Goal: Find specific page/section: Find specific page/section

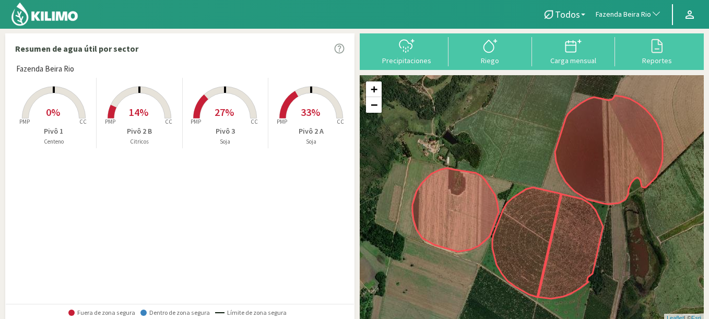
click at [618, 14] on span "Fazenda Beira Rio" at bounding box center [623, 14] width 55 height 10
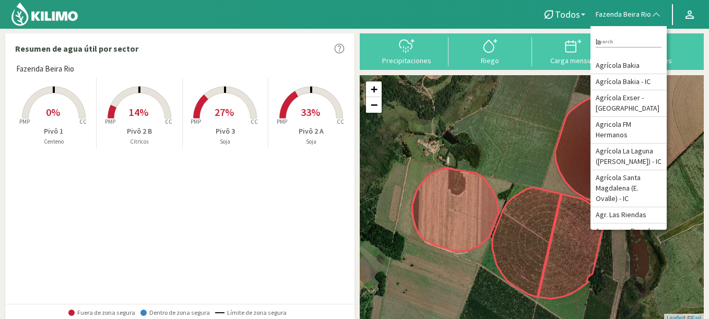
type input "l"
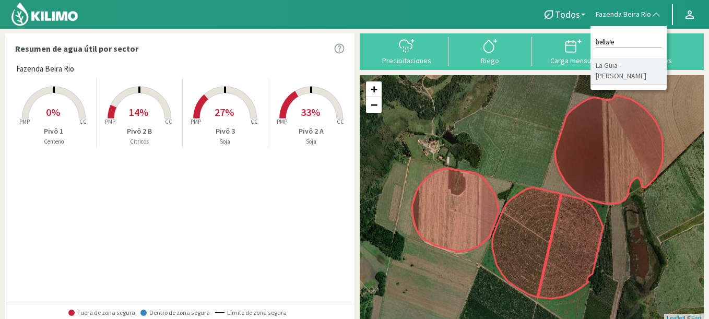
type input "bella e"
click at [613, 64] on li "La Guia - [PERSON_NAME]" at bounding box center [629, 71] width 76 height 27
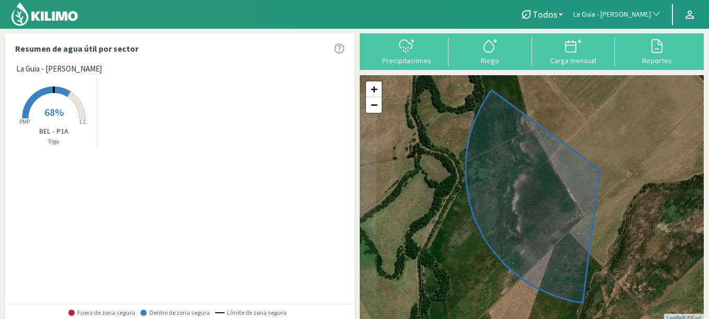
click at [53, 100] on rect at bounding box center [54, 120] width 84 height 84
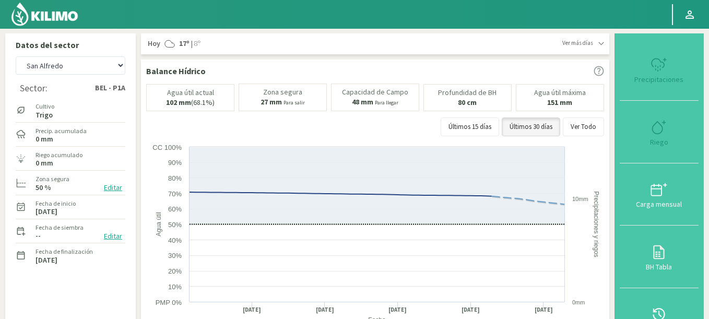
select select "520: Object"
